Goal: Task Accomplishment & Management: Manage account settings

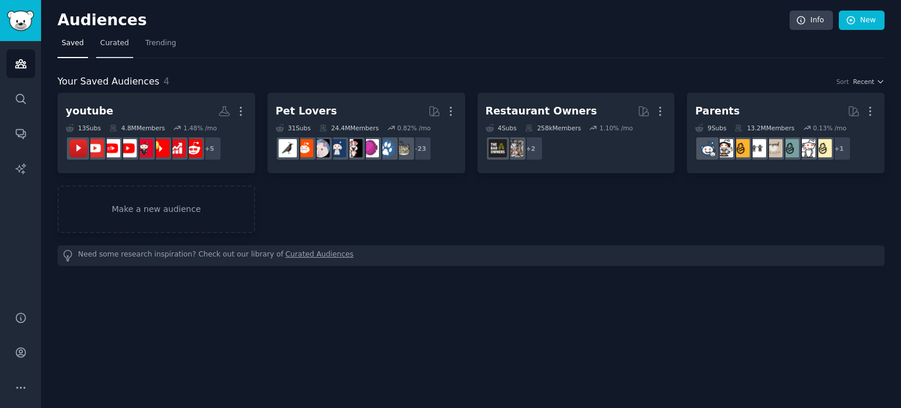
click at [117, 42] on span "Curated" at bounding box center [114, 43] width 29 height 11
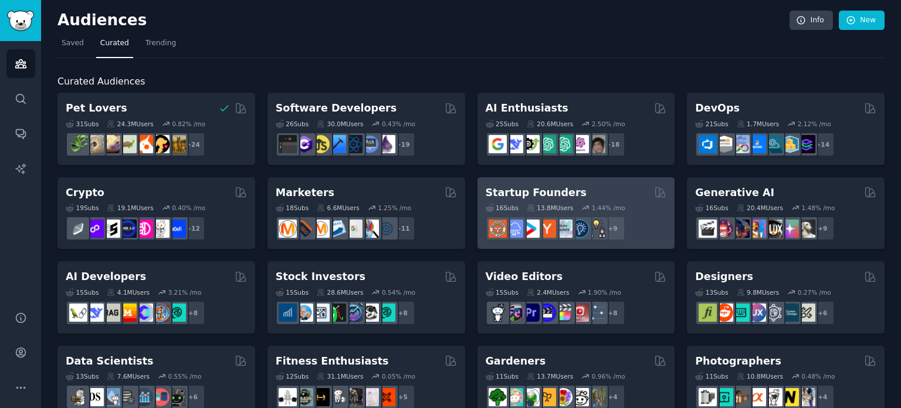
click at [557, 188] on h2 "Startup Founders" at bounding box center [536, 192] width 101 height 15
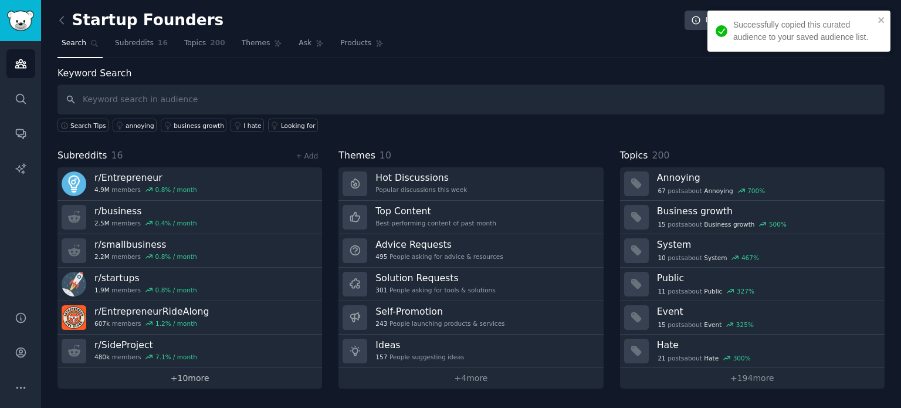
click at [197, 375] on link "+ 10 more" at bounding box center [189, 378] width 265 height 21
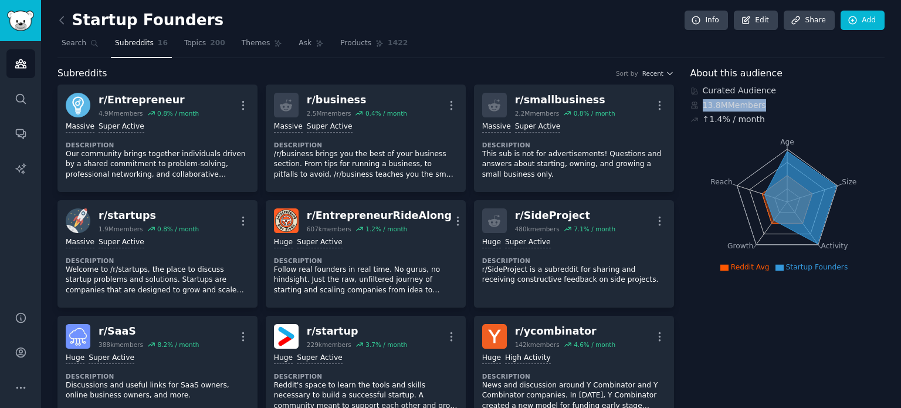
drag, startPoint x: 702, startPoint y: 107, endPoint x: 755, endPoint y: 103, distance: 53.0
click at [755, 103] on div "13.8M Members" at bounding box center [787, 105] width 195 height 12
click at [713, 106] on div "13.8M Members" at bounding box center [787, 105] width 195 height 12
drag, startPoint x: 704, startPoint y: 101, endPoint x: 715, endPoint y: 103, distance: 11.2
click at [715, 103] on div "13.8M Members" at bounding box center [787, 105] width 195 height 12
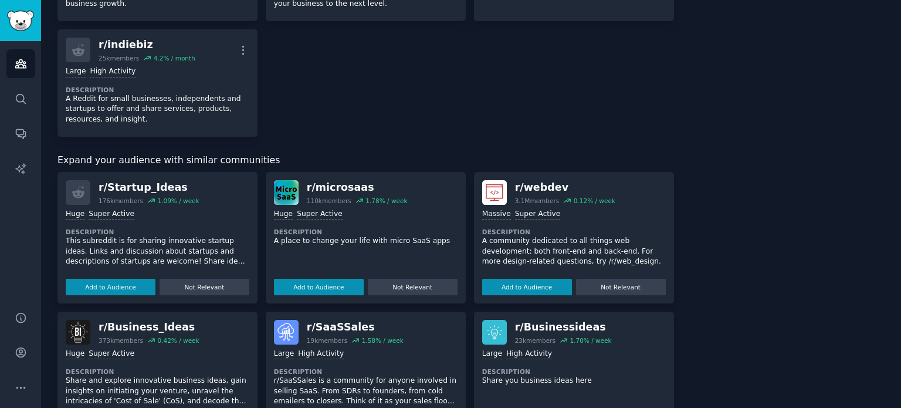
scroll to position [587, 0]
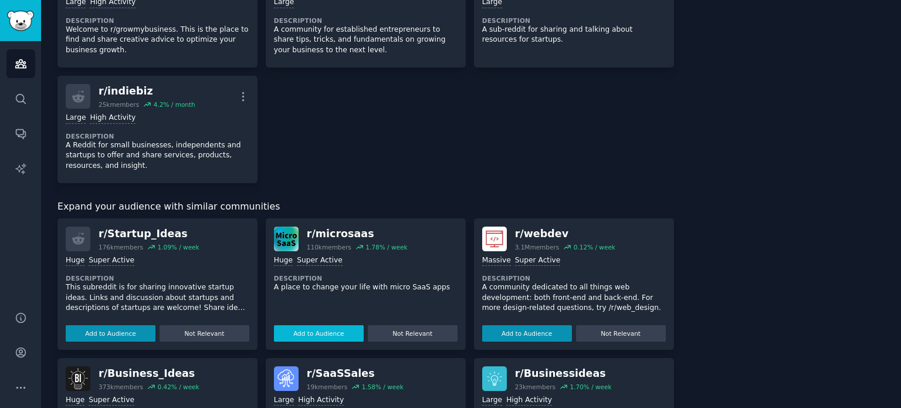
click at [328, 325] on button "Add to Audience" at bounding box center [319, 333] width 90 height 16
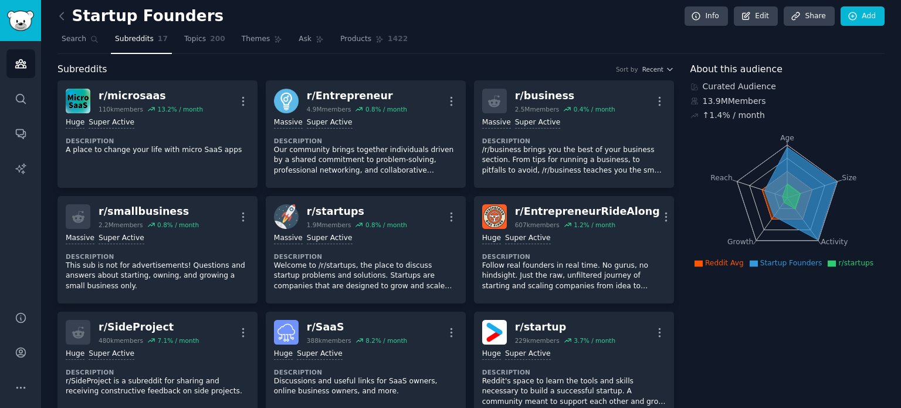
scroll to position [0, 0]
